Goal: Find specific page/section: Find specific page/section

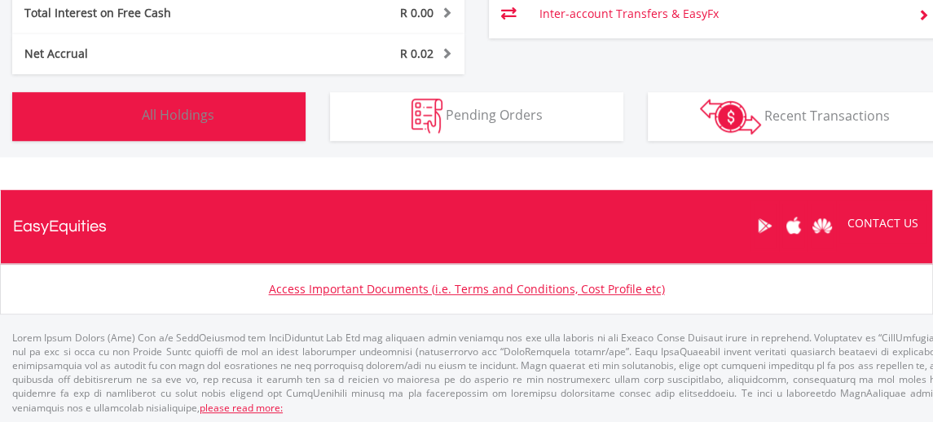
scroll to position [156, 310]
click at [139, 132] on button "Holdings All Holdings" at bounding box center [158, 116] width 293 height 49
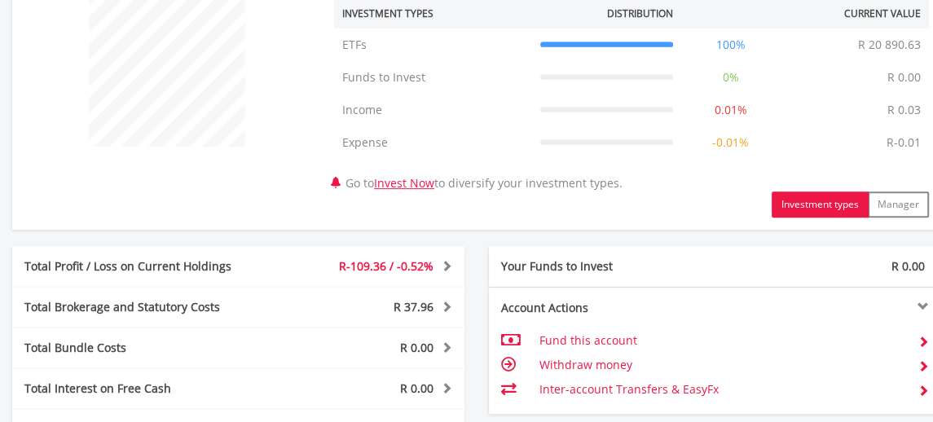
scroll to position [573, 0]
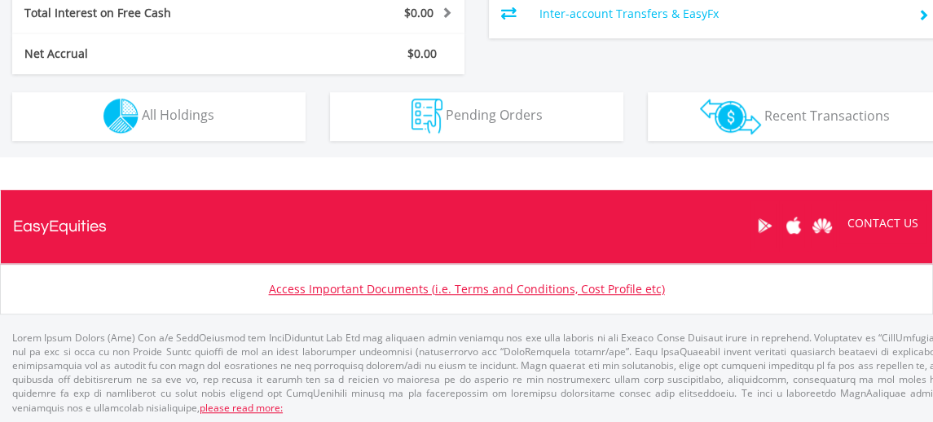
scroll to position [156, 310]
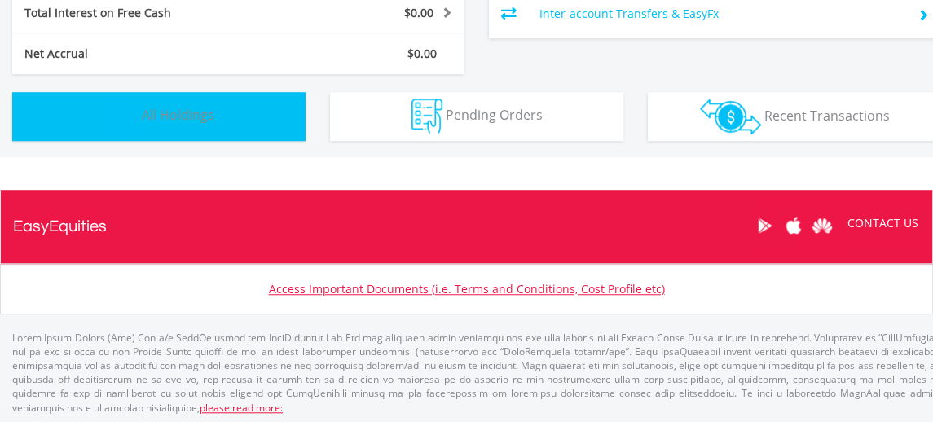
click at [254, 121] on button "Holdings All Holdings" at bounding box center [158, 116] width 293 height 49
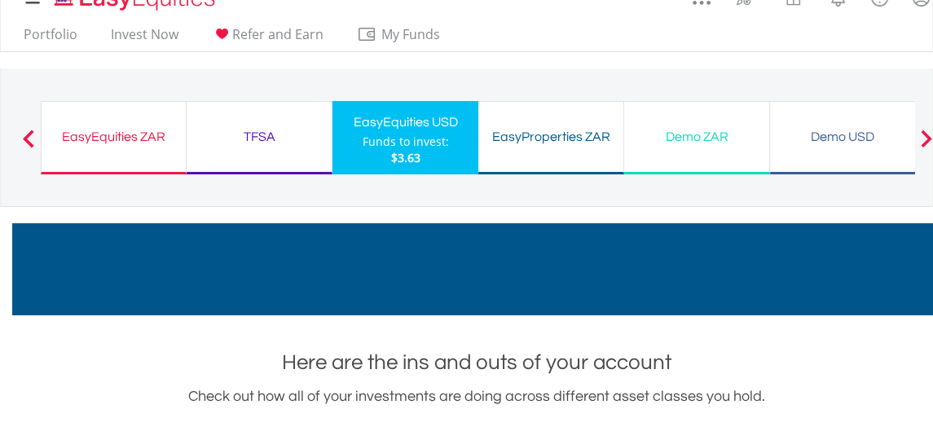
scroll to position [0, 0]
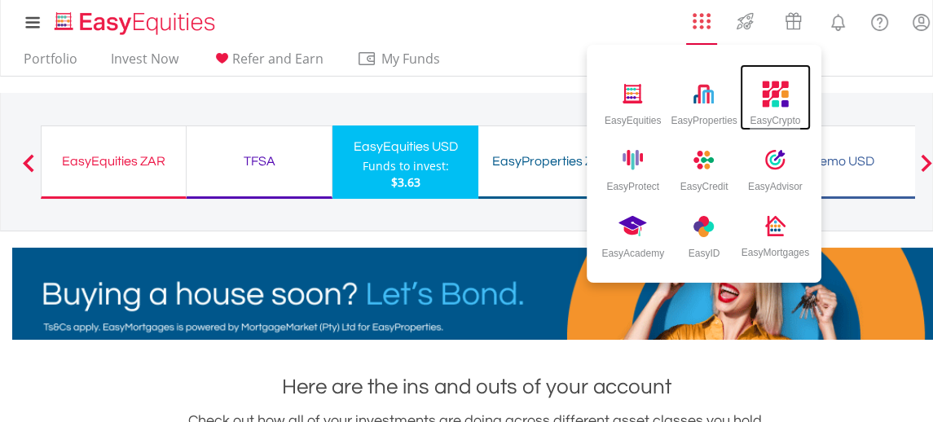
click at [788, 104] on div "EasyCrypto" at bounding box center [775, 97] width 71 height 66
